Goal: Find specific page/section: Find specific page/section

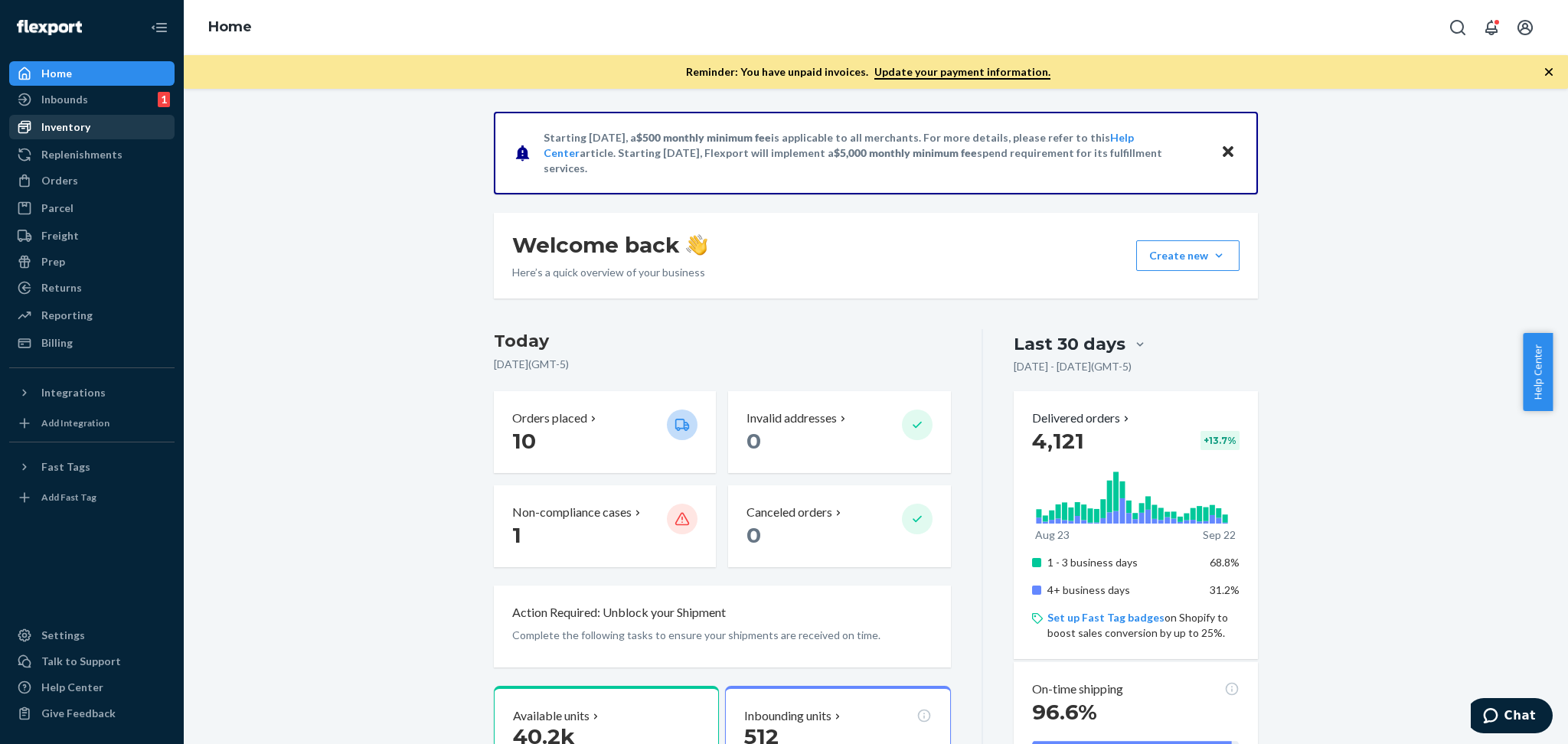
click at [57, 132] on div "Inventory" at bounding box center [65, 127] width 49 height 16
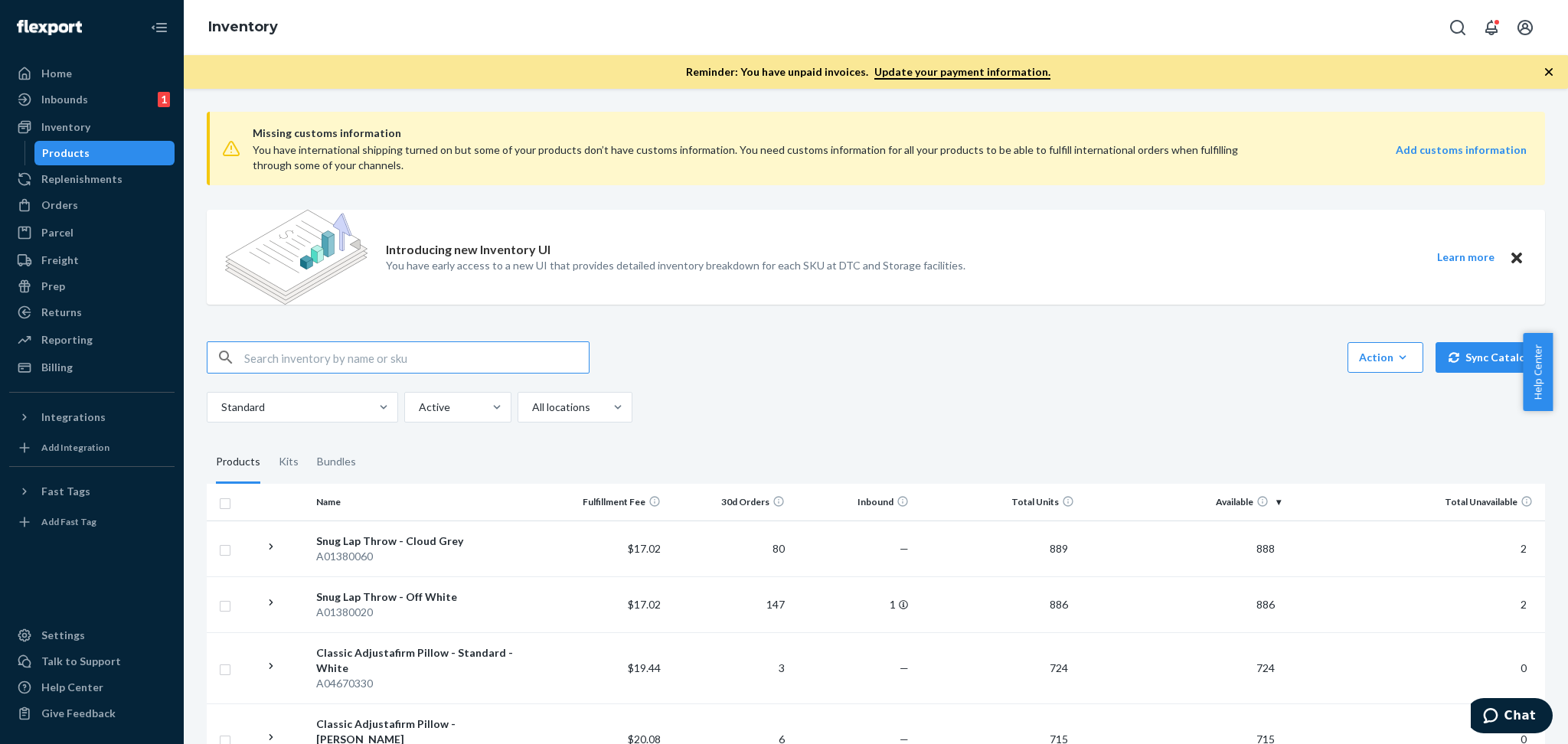
click at [471, 367] on input "text" at bounding box center [416, 357] width 345 height 30
click at [474, 361] on input "text" at bounding box center [416, 357] width 345 height 30
type input "a1b220122"
